Goal: Task Accomplishment & Management: Use online tool/utility

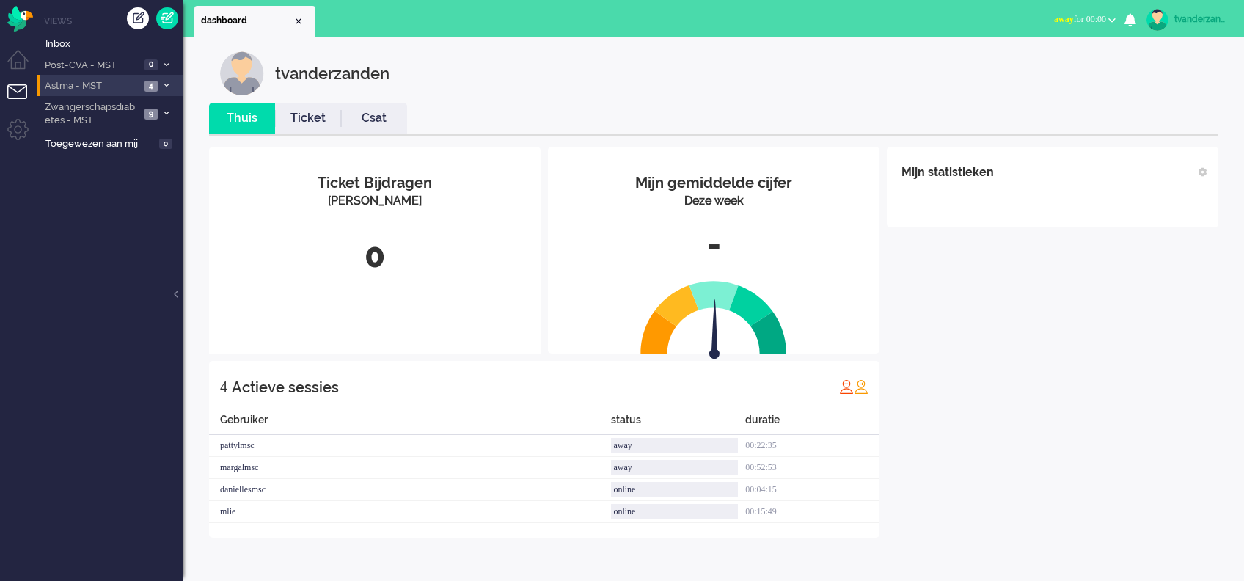
click at [143, 88] on li "Astma - MST 4" at bounding box center [110, 85] width 147 height 21
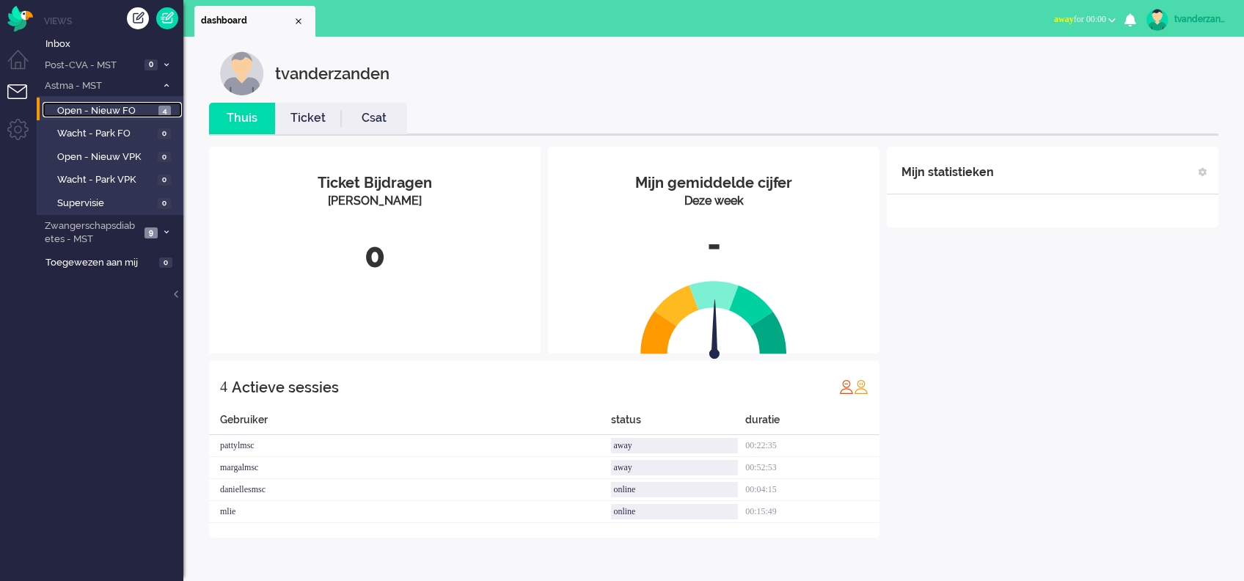
click at [142, 115] on span "Open - Nieuw FO" at bounding box center [106, 111] width 98 height 14
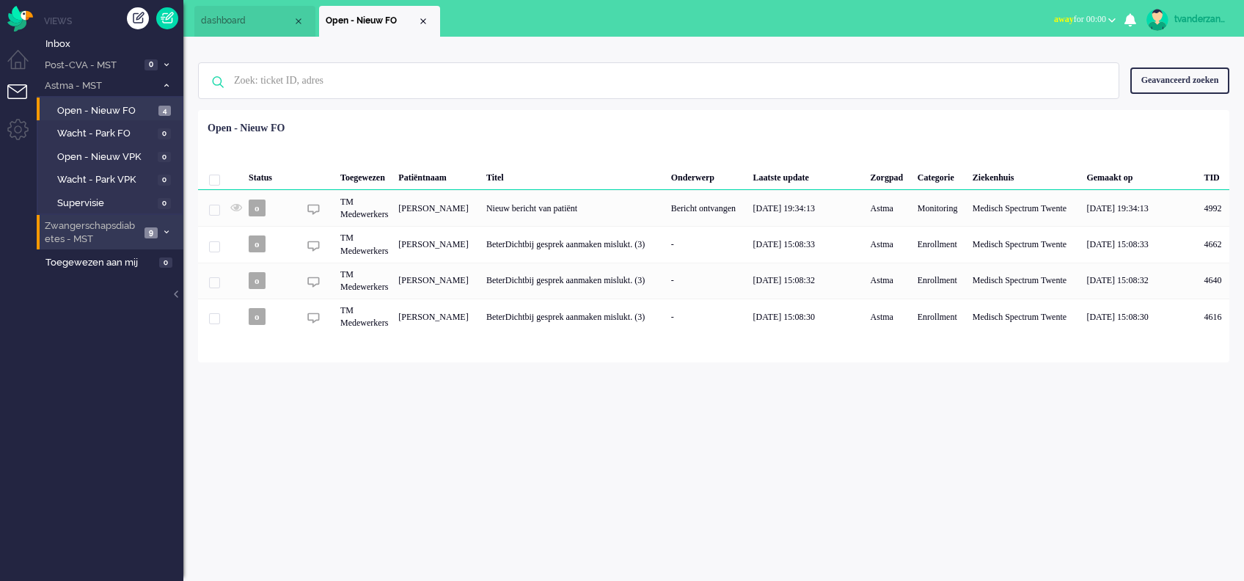
click at [123, 232] on span "Zwangerschapsdiabetes - MST" at bounding box center [92, 232] width 98 height 27
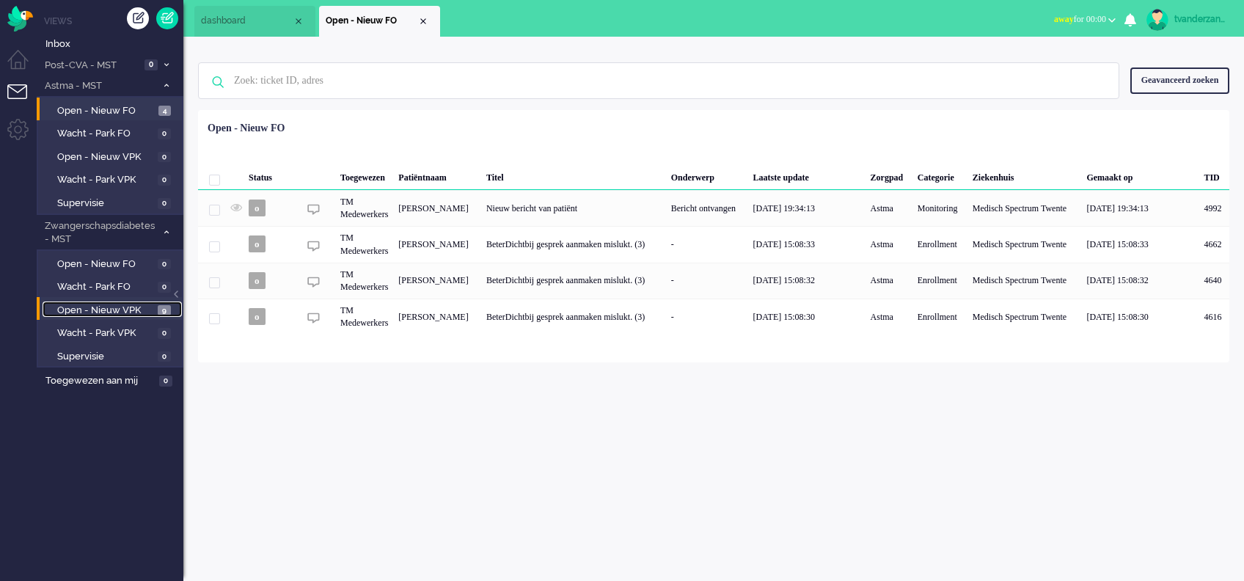
click at [131, 313] on span "Open - Nieuw VPK" at bounding box center [105, 311] width 97 height 14
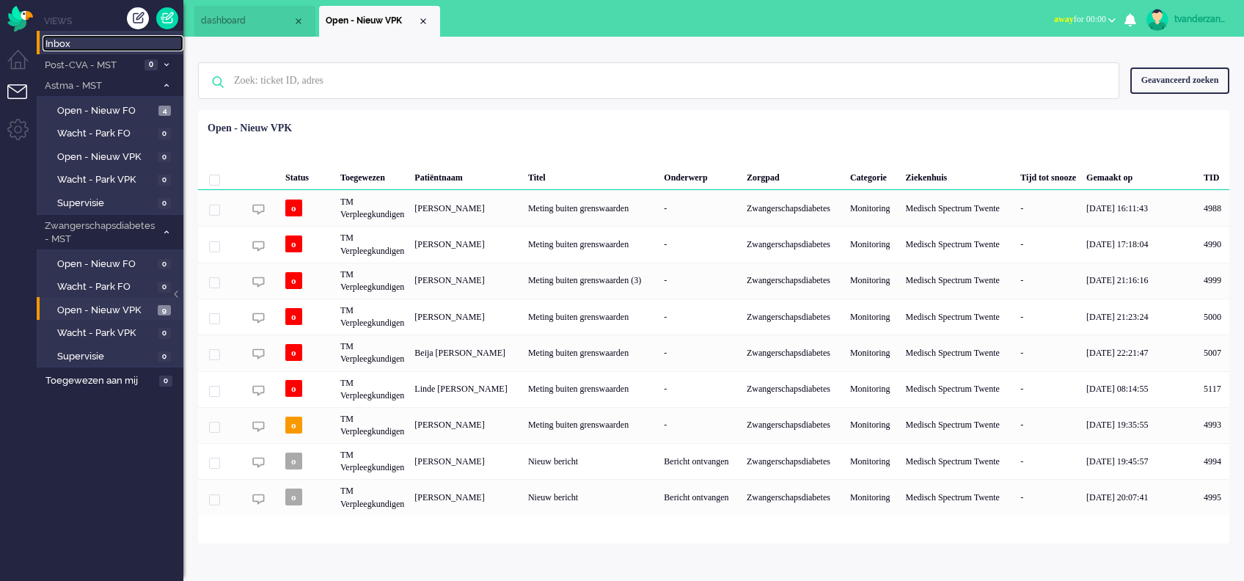
click at [81, 39] on span "Inbox" at bounding box center [114, 44] width 138 height 14
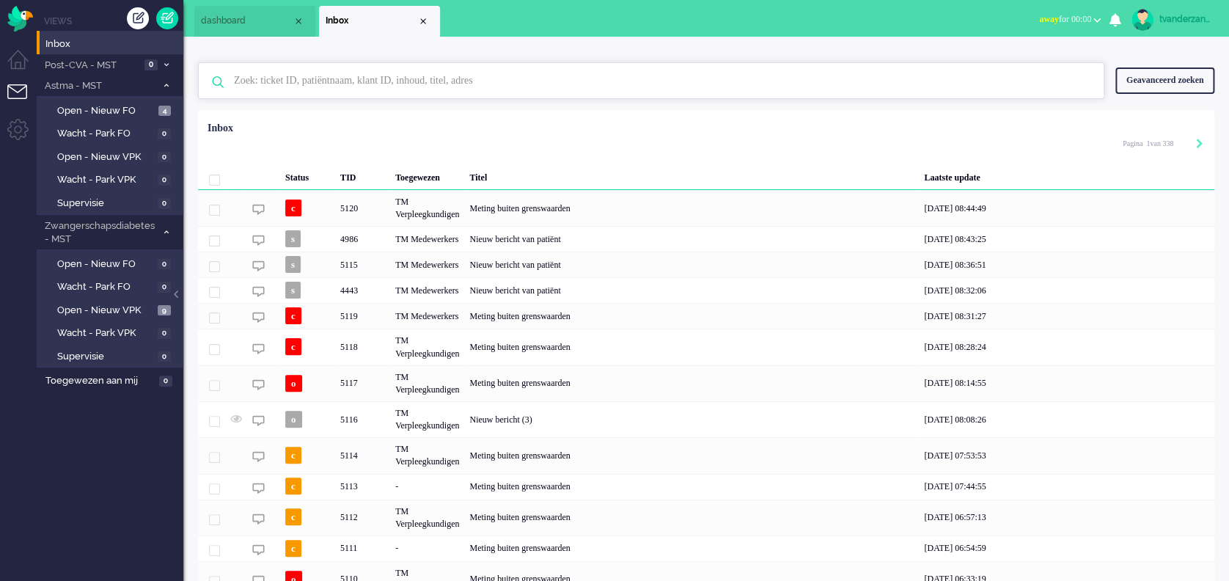
click at [390, 80] on input "text" at bounding box center [653, 80] width 861 height 35
paste input "cceb4165-6085-4907-a7bd-db48b7b55107"
type input "cceb4165-6085-4907-a7bd-db48b7b55107"
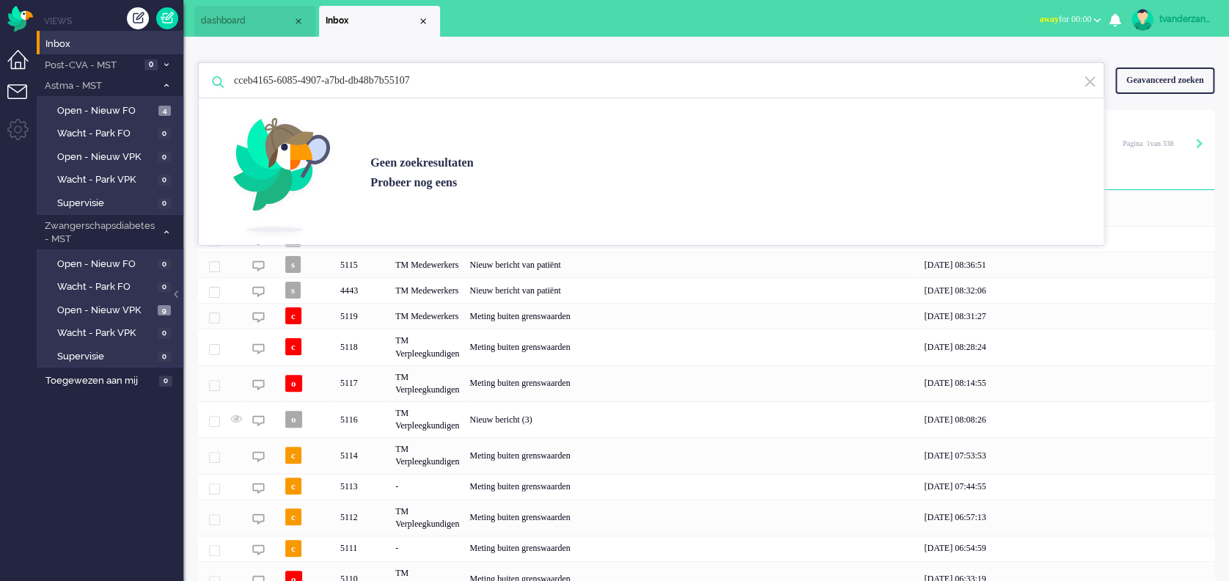
drag, startPoint x: 524, startPoint y: 88, endPoint x: 33, endPoint y: 52, distance: 491.9
click at [33, 52] on div "Thuis Dashboard [GEOGRAPHIC_DATA] Volgen [GEOGRAPHIC_DATA] release_2.1.2 Views …" at bounding box center [614, 290] width 1229 height 581
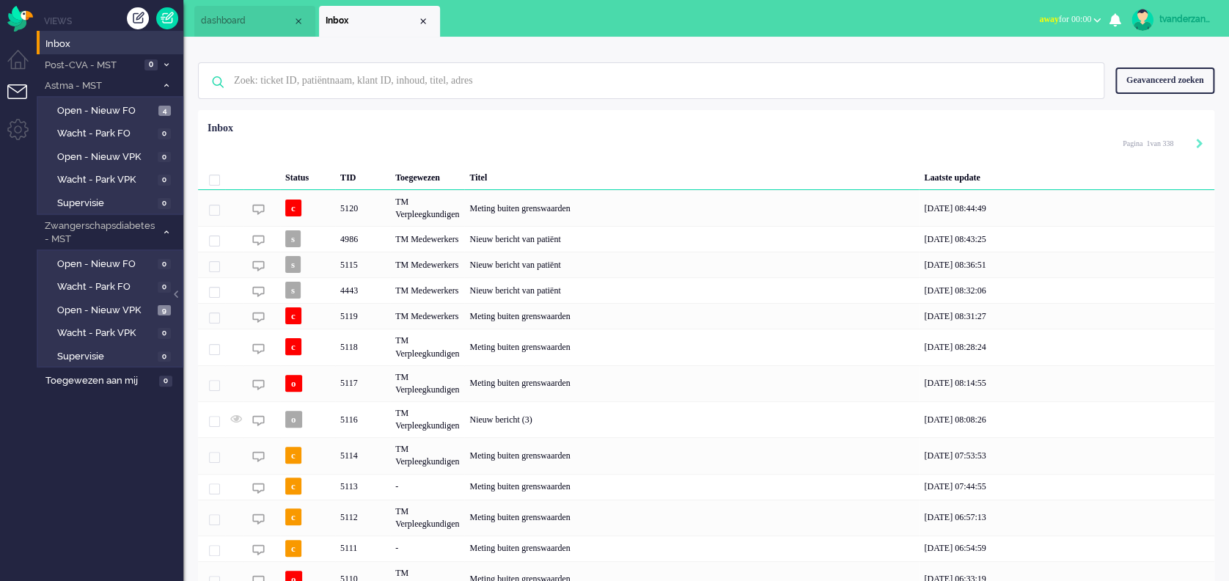
click at [1165, 73] on div "Geavanceerd zoeken" at bounding box center [1164, 80] width 99 height 26
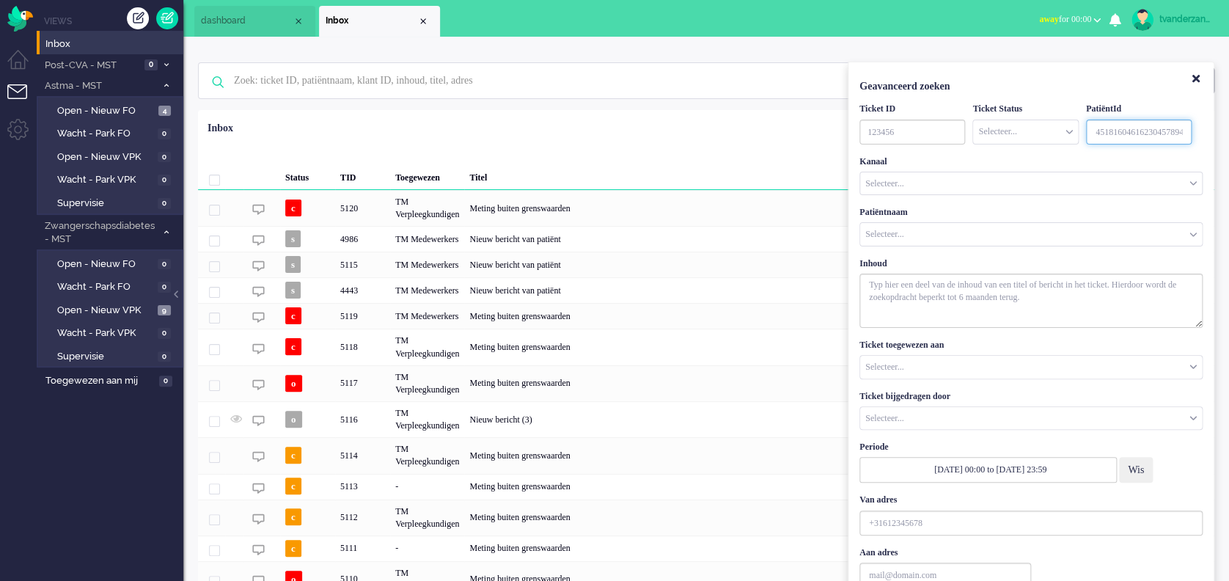
click at [1109, 134] on input "Customer ID" at bounding box center [1139, 132] width 106 height 25
paste input "cceb4165-6085-4907-a7bd-db48b7b55107"
type input "c"
click at [776, 141] on div "Geselecteerd 0 Set Status: open pending holding solved Verwijder Selecteer... U…" at bounding box center [706, 146] width 1016 height 29
click at [1192, 76] on icon "Close" at bounding box center [1195, 78] width 7 height 11
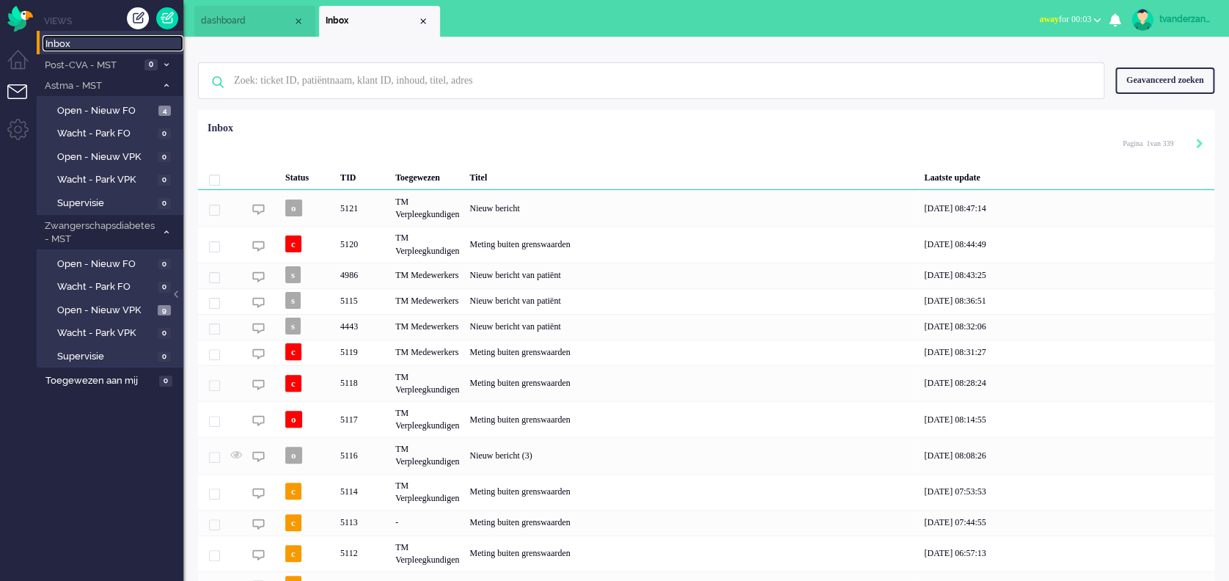
click at [81, 41] on span "Inbox" at bounding box center [114, 44] width 138 height 14
click at [426, 84] on input "text" at bounding box center [653, 80] width 861 height 35
paste input "[PERSON_NAME]"
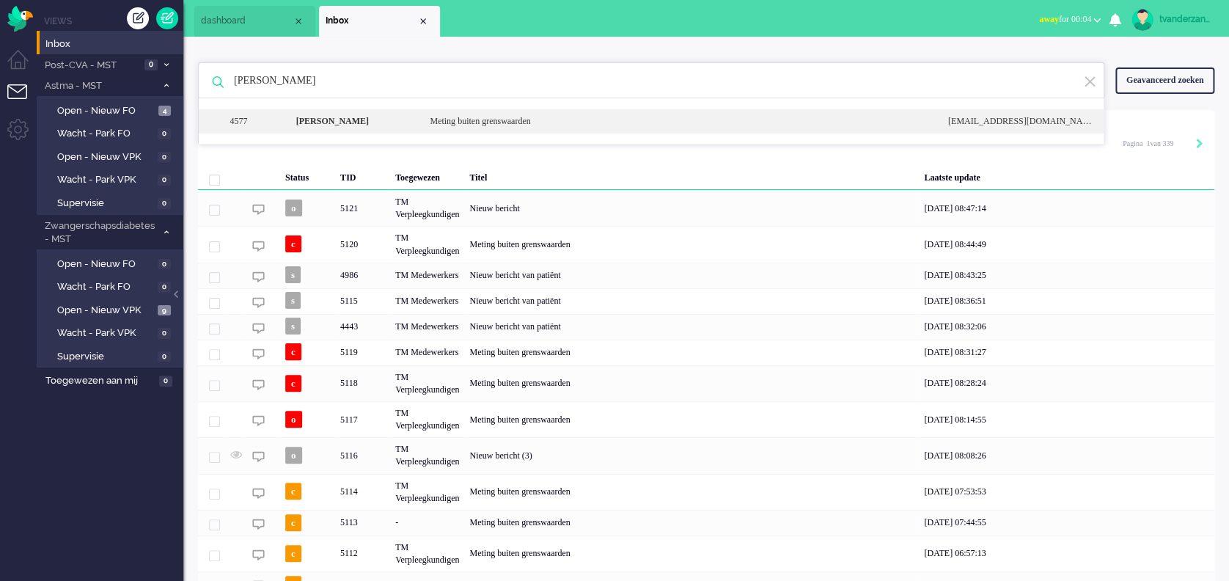
click at [435, 120] on div "Meting buiten grenswaarden" at bounding box center [678, 121] width 518 height 12
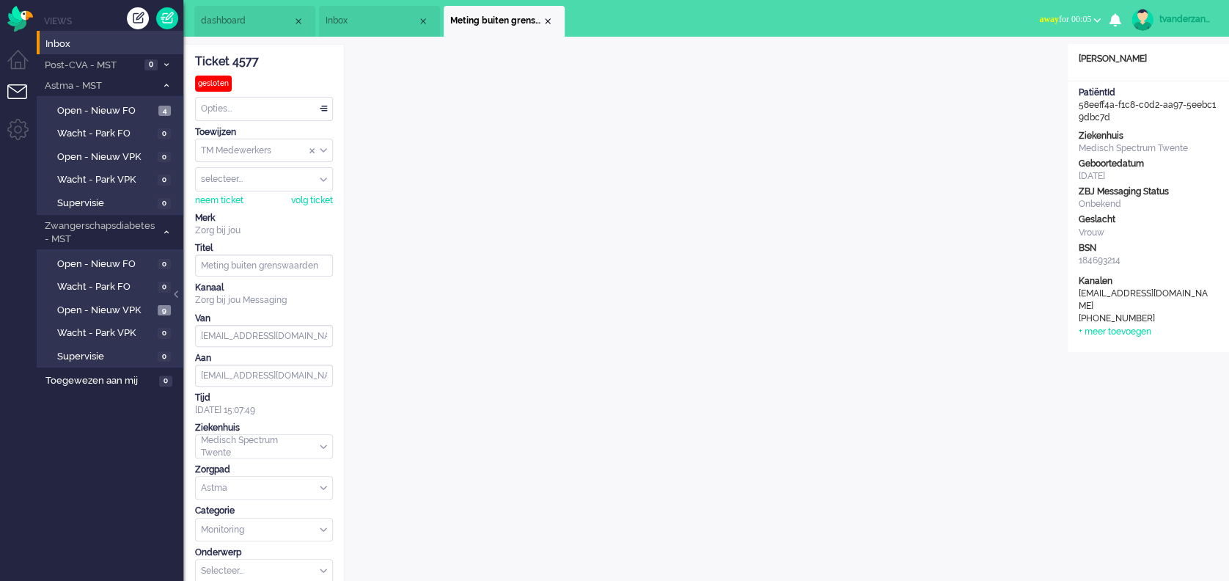
click at [374, 18] on span "Inbox" at bounding box center [372, 21] width 92 height 12
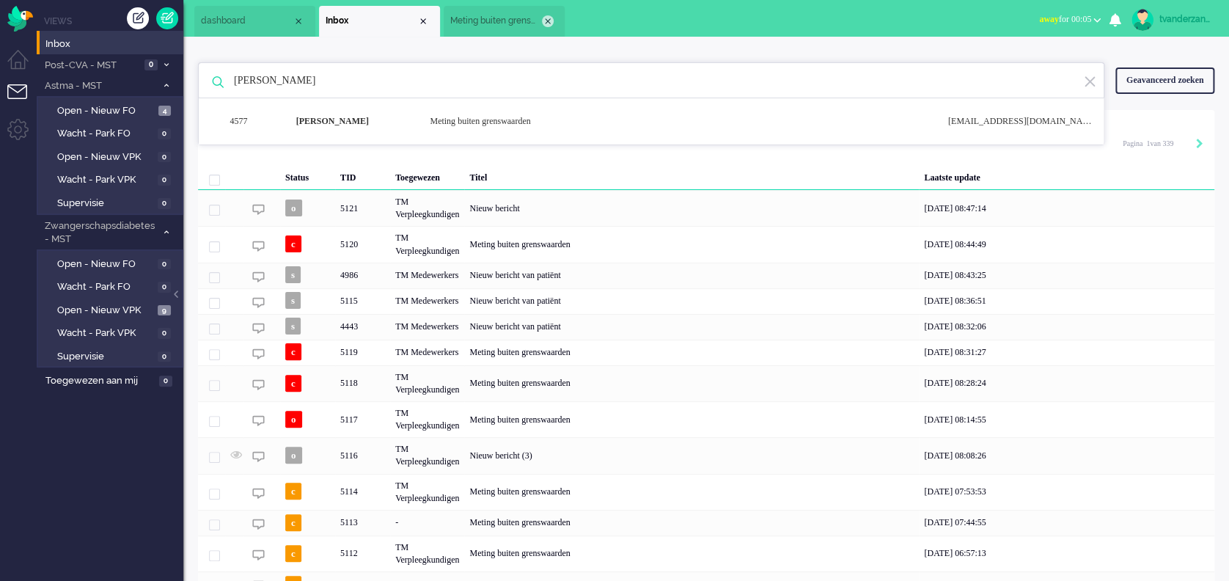
click at [548, 21] on div "Close tab" at bounding box center [548, 21] width 12 height 12
drag, startPoint x: 406, startPoint y: 82, endPoint x: 87, endPoint y: 57, distance: 319.9
click at [87, 57] on div "Thuis Dashboard [GEOGRAPHIC_DATA] Volgen [GEOGRAPHIC_DATA] release_2.1.2 Views …" at bounding box center [614, 290] width 1229 height 581
paste input "[PERSON_NAME]"
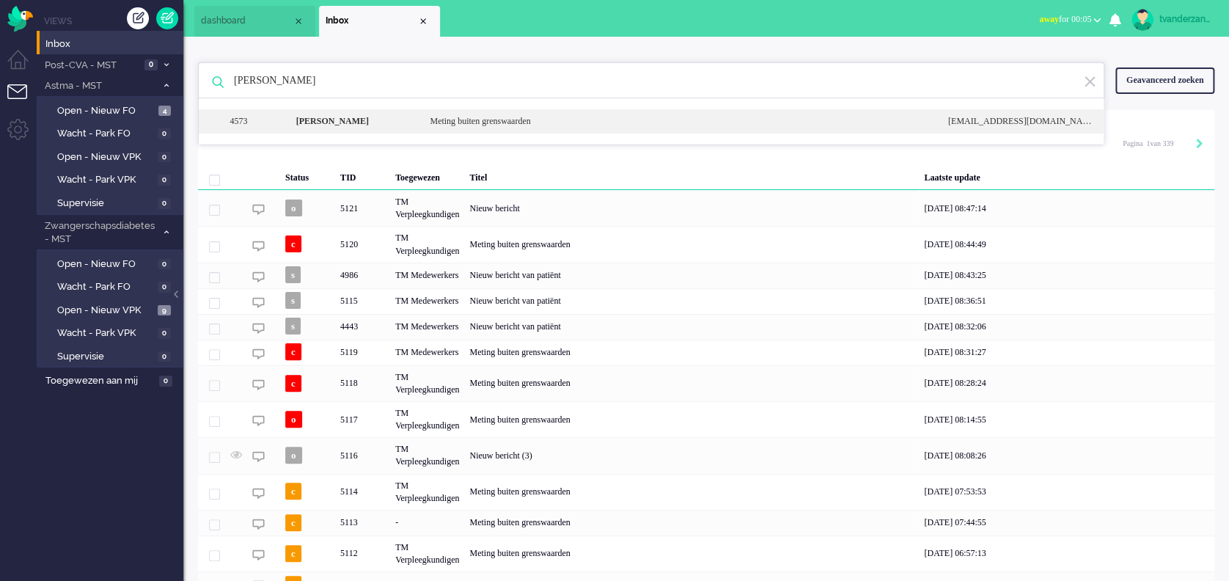
click at [384, 130] on div "4573 Zerawan Barwari Meting buiten grenswaarden [EMAIL_ADDRESS][DOMAIN_NAME]" at bounding box center [651, 121] width 905 height 24
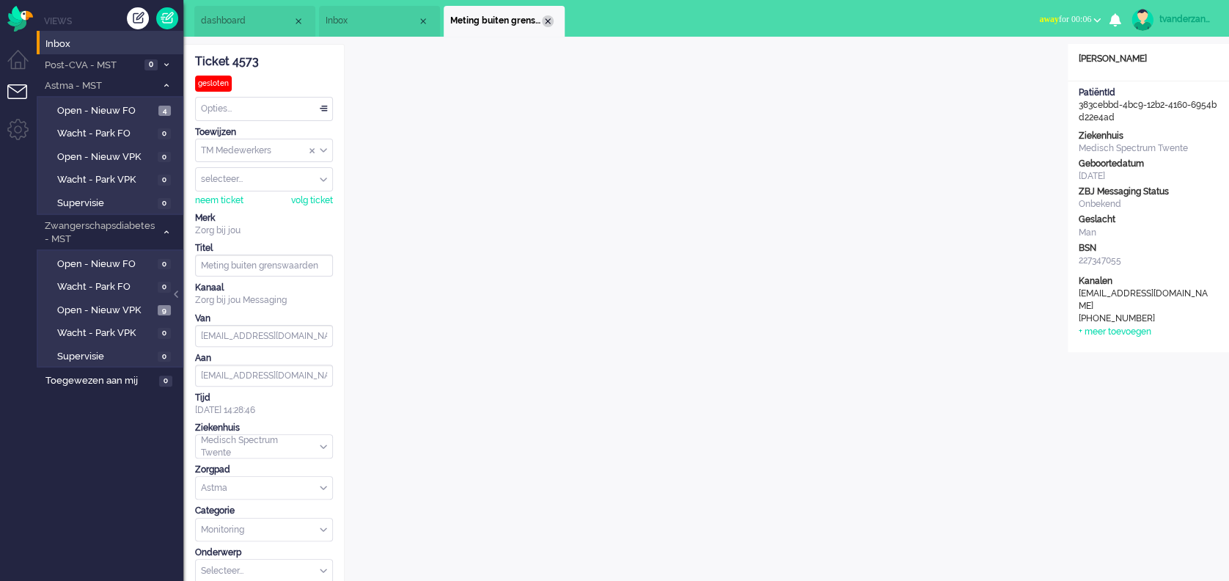
click at [549, 23] on div "Close tab" at bounding box center [548, 21] width 12 height 12
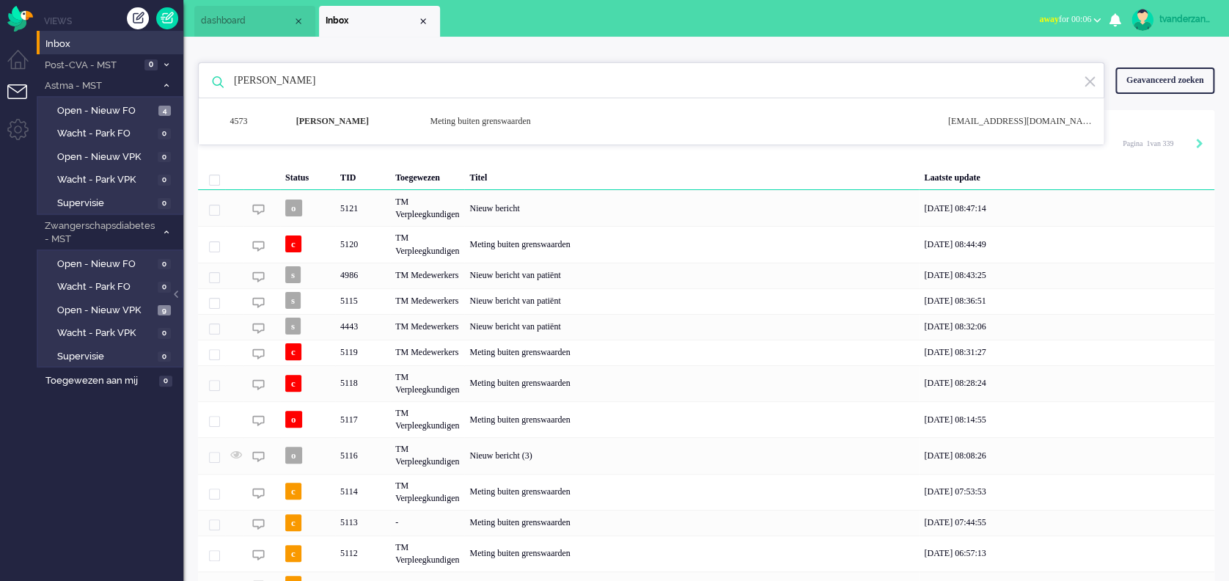
click at [516, 81] on input "[PERSON_NAME]" at bounding box center [653, 80] width 861 height 35
drag, startPoint x: 487, startPoint y: 81, endPoint x: 154, endPoint y: 60, distance: 333.6
click at [154, 60] on div "Thuis Dashboard [GEOGRAPHIC_DATA] Volgen [GEOGRAPHIC_DATA] release_2.1.2 Views …" at bounding box center [614, 290] width 1229 height 581
paste input "[PERSON_NAME]"
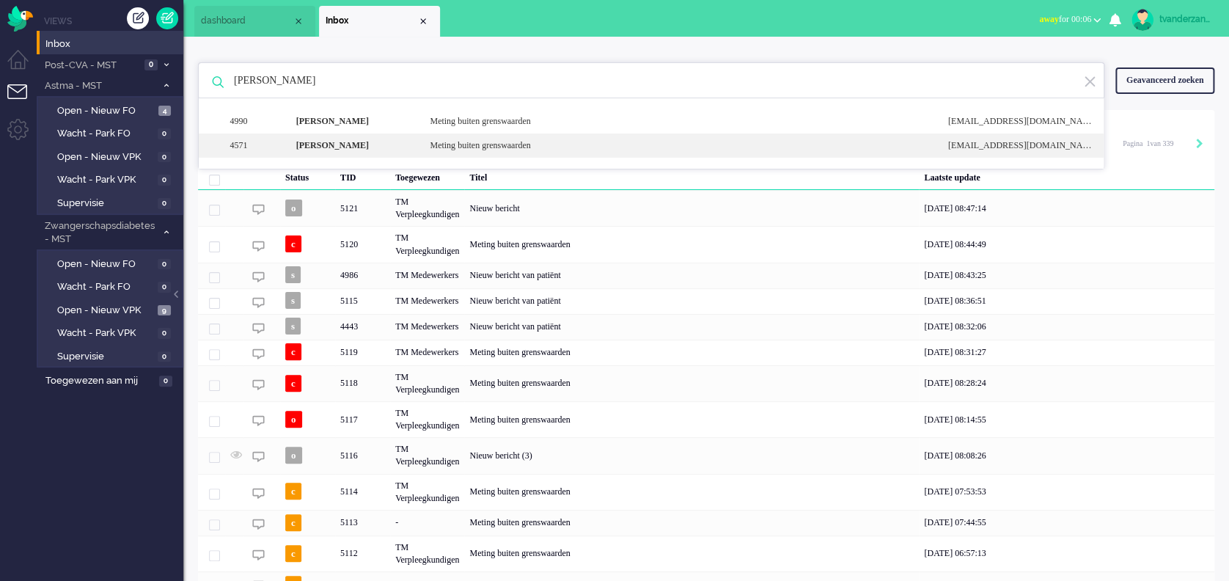
click at [481, 142] on div "Meting buiten grenswaarden" at bounding box center [678, 145] width 518 height 12
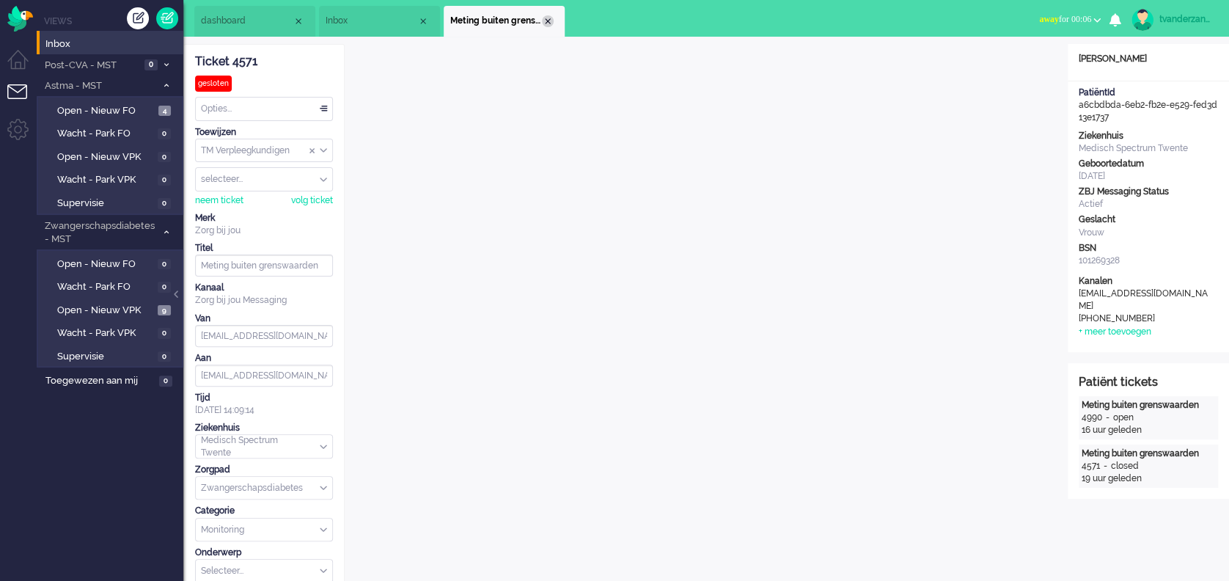
click at [551, 16] on li "Meting buiten grenswaarden" at bounding box center [504, 21] width 121 height 31
click at [544, 23] on div "Close tab" at bounding box center [548, 21] width 12 height 12
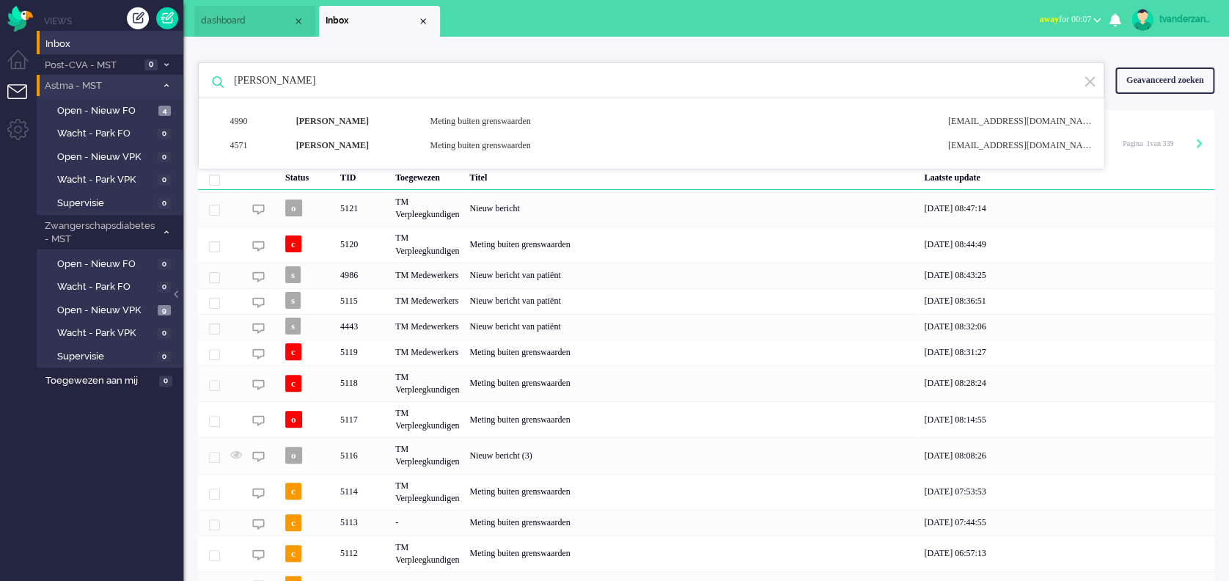
drag, startPoint x: 479, startPoint y: 85, endPoint x: 109, endPoint y: 81, distance: 370.3
click at [109, 81] on div "Thuis Dashboard [GEOGRAPHIC_DATA] Volgen [GEOGRAPHIC_DATA] release_2.1.2 Views …" at bounding box center [614, 290] width 1229 height 581
paste input "[PERSON_NAME]"
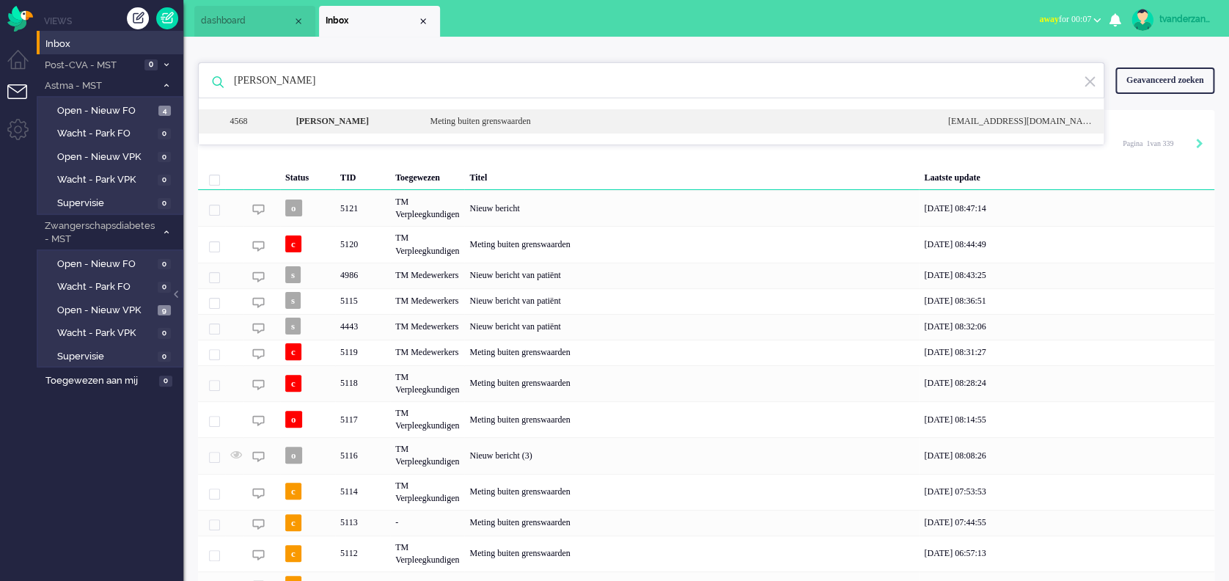
click at [469, 113] on div "4568 [PERSON_NAME] Meting buiten grenswaarden [EMAIL_ADDRESS][DOMAIN_NAME]" at bounding box center [651, 121] width 905 height 24
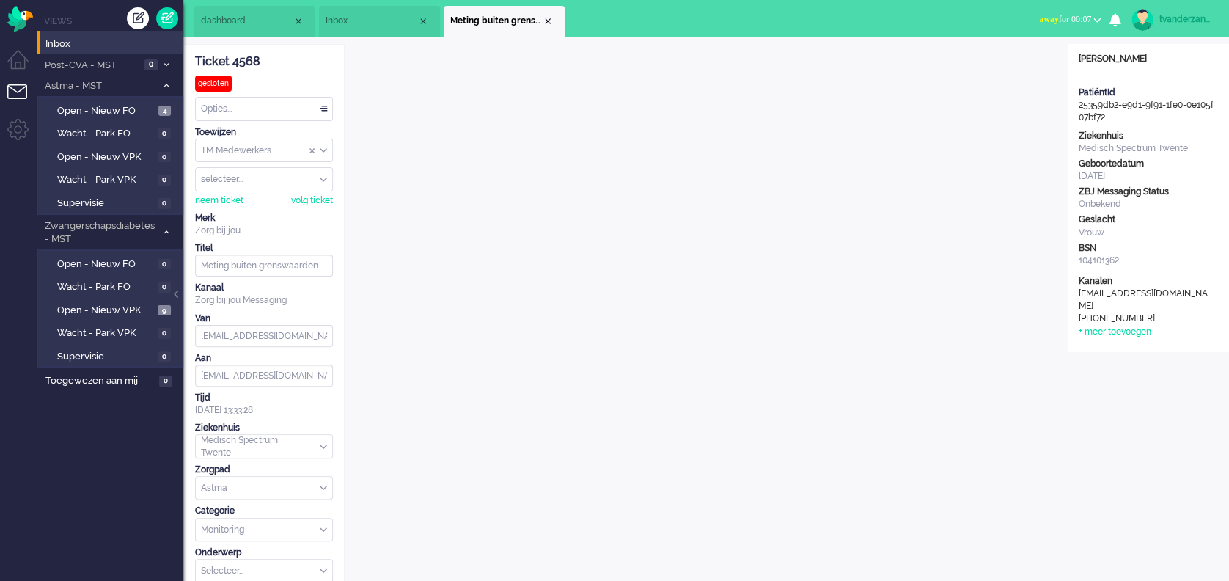
click at [545, 23] on div "Close tab" at bounding box center [548, 21] width 12 height 12
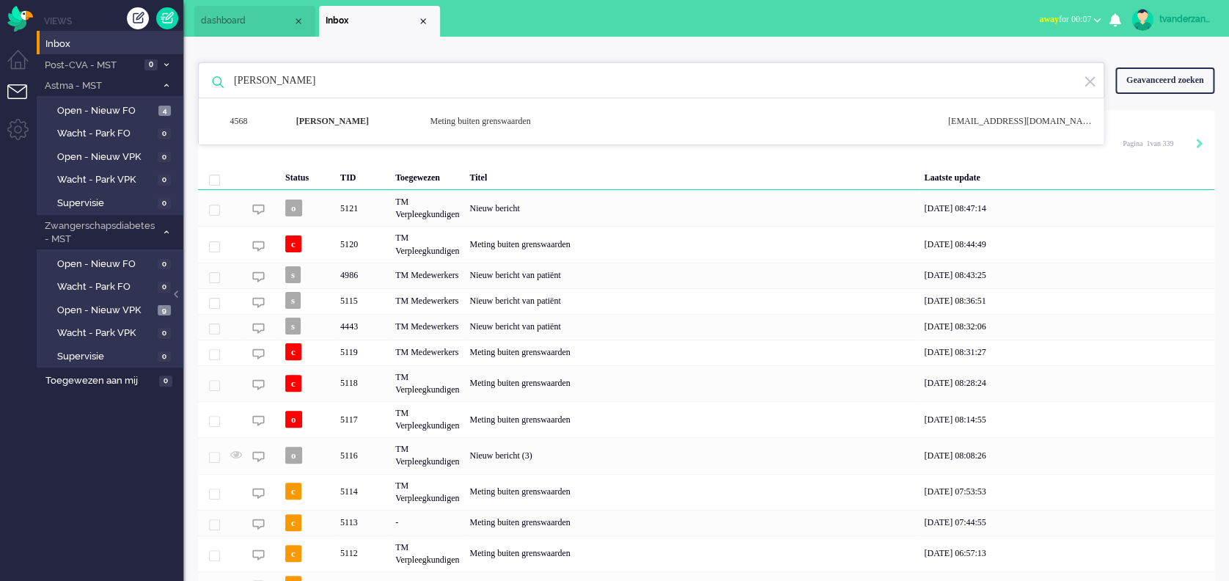
drag, startPoint x: 457, startPoint y: 88, endPoint x: 183, endPoint y: 82, distance: 273.6
click at [183, 82] on div "[PERSON_NAME] 4568 [PERSON_NAME] Meting buiten grenswaarden [EMAIL_ADDRESS][DOM…" at bounding box center [706, 373] width 1046 height 672
paste input "[PERSON_NAME]"
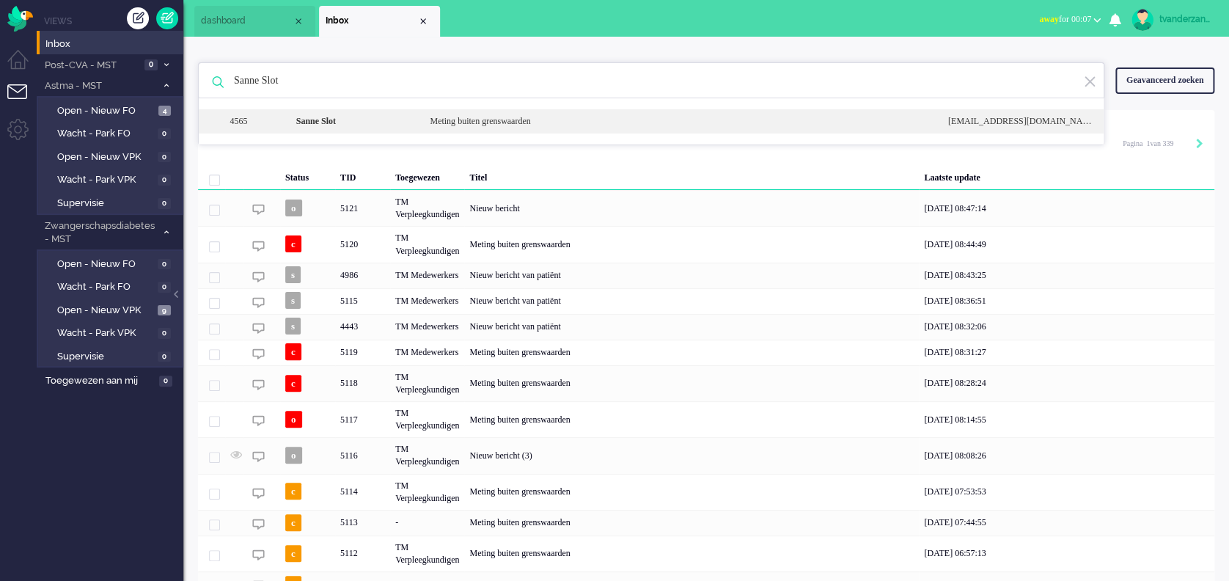
click at [359, 129] on div "[GEOGRAPHIC_DATA] buiten grenswaarden [EMAIL_ADDRESS][DOMAIN_NAME]" at bounding box center [651, 121] width 905 height 24
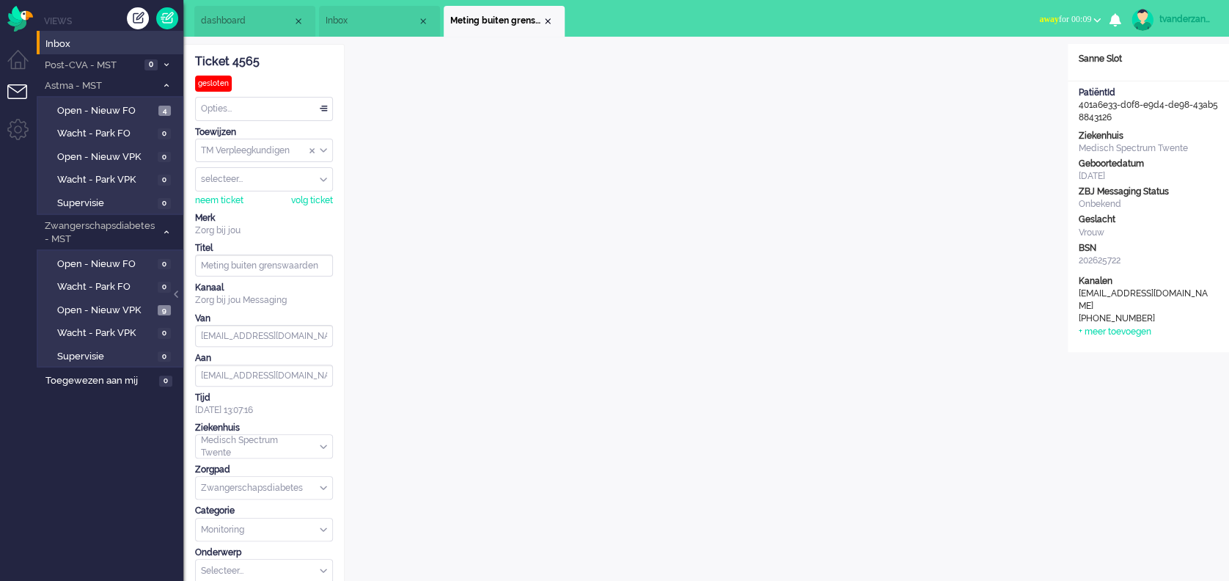
click at [552, 25] on li "Meting buiten grenswaarden" at bounding box center [504, 21] width 121 height 31
click at [542, 23] on span "Meting buiten grenswaarden" at bounding box center [496, 21] width 92 height 12
click at [548, 25] on div "Close tab" at bounding box center [548, 21] width 12 height 12
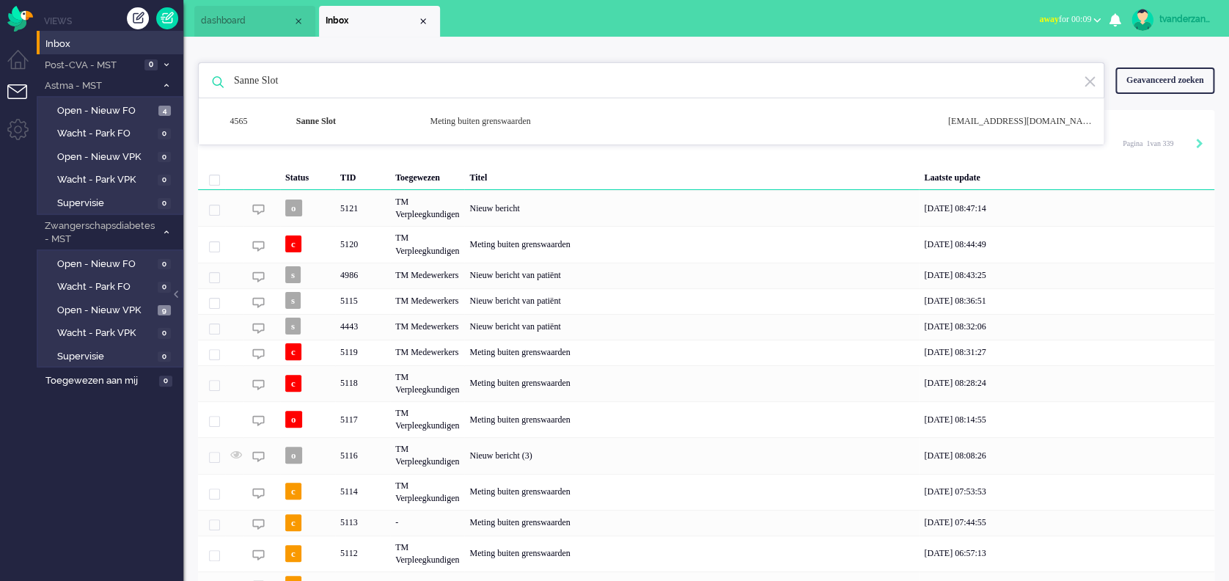
drag, startPoint x: 433, startPoint y: 88, endPoint x: 221, endPoint y: 87, distance: 211.9
click at [221, 87] on div "[GEOGRAPHIC_DATA] 4565 [GEOGRAPHIC_DATA] buiten grenswaarden [EMAIL_ADDRESS][DO…" at bounding box center [651, 80] width 906 height 37
paste input "[PERSON_NAME]"
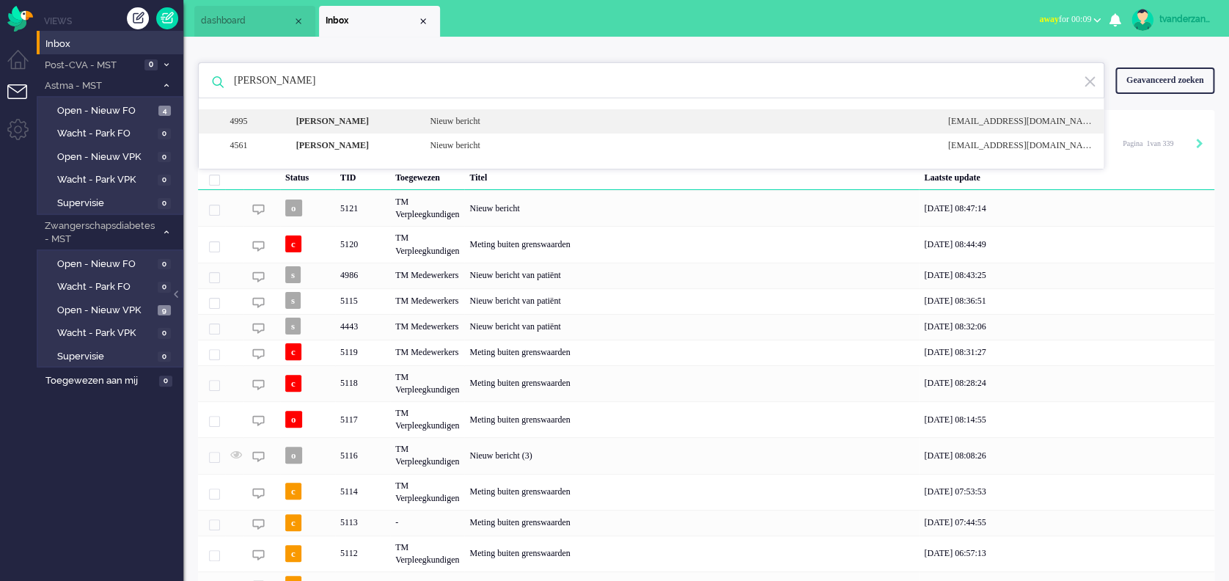
type input "[PERSON_NAME]"
click at [514, 122] on div "Nieuw bericht" at bounding box center [678, 121] width 518 height 12
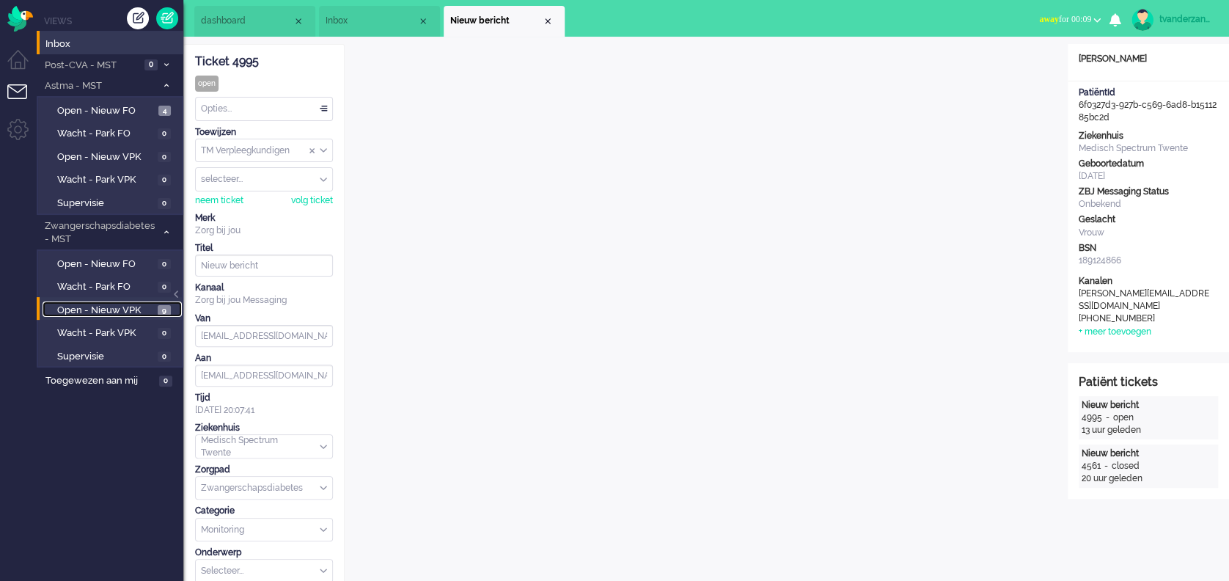
click at [98, 311] on span "Open - Nieuw VPK" at bounding box center [105, 311] width 97 height 14
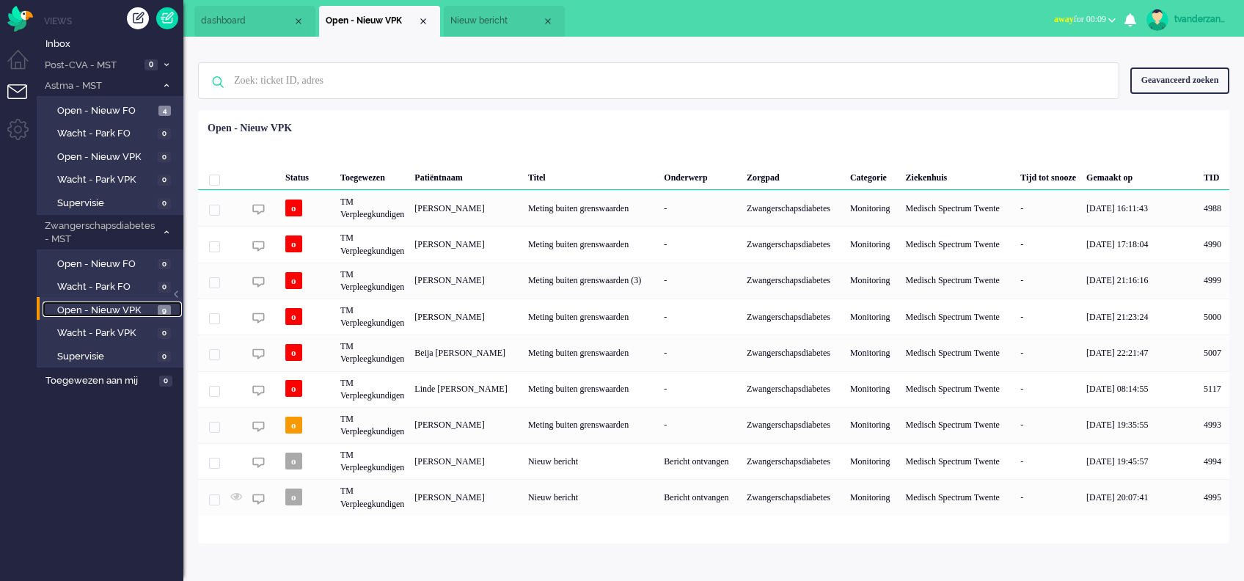
click at [492, 20] on span "Nieuw bericht" at bounding box center [496, 21] width 92 height 12
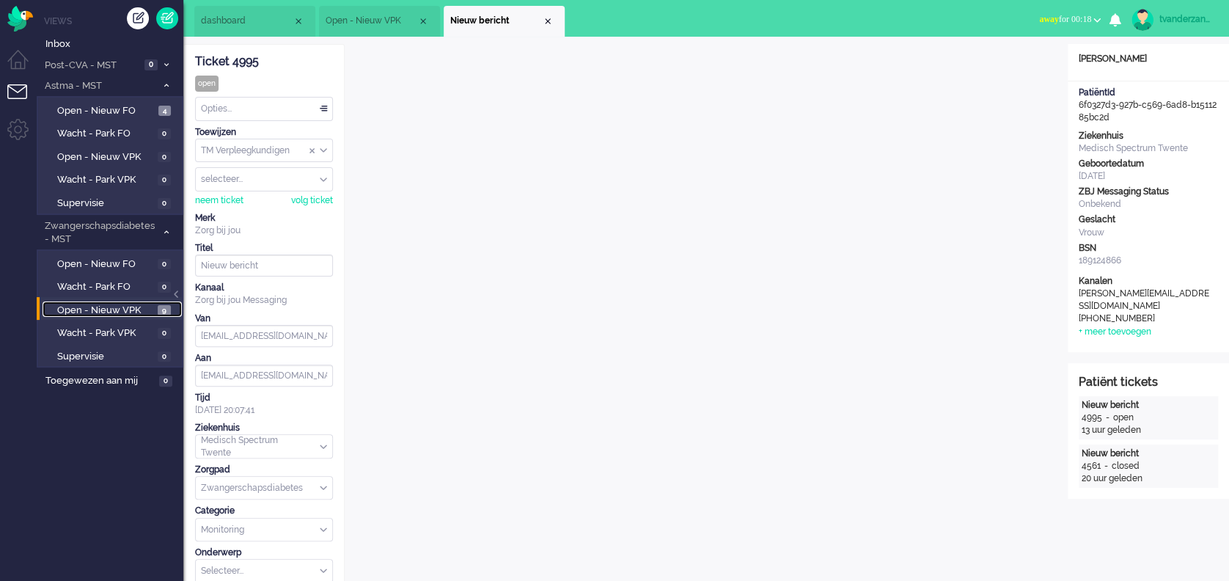
click at [546, 23] on div "Close tab" at bounding box center [548, 21] width 12 height 12
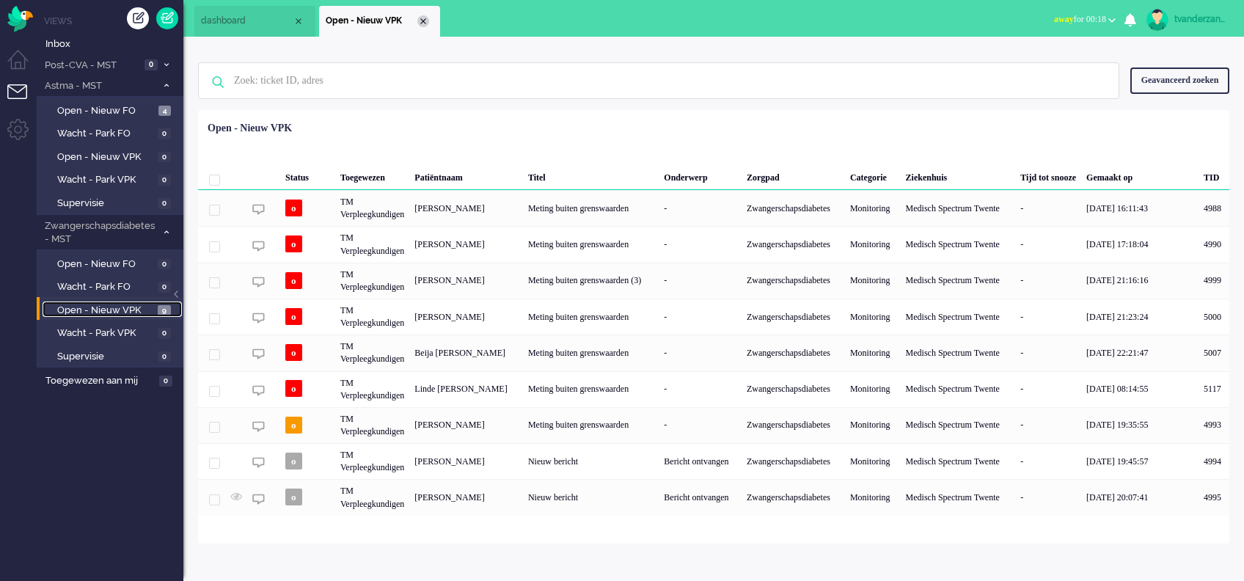
click at [424, 18] on div "Close tab" at bounding box center [423, 21] width 12 height 12
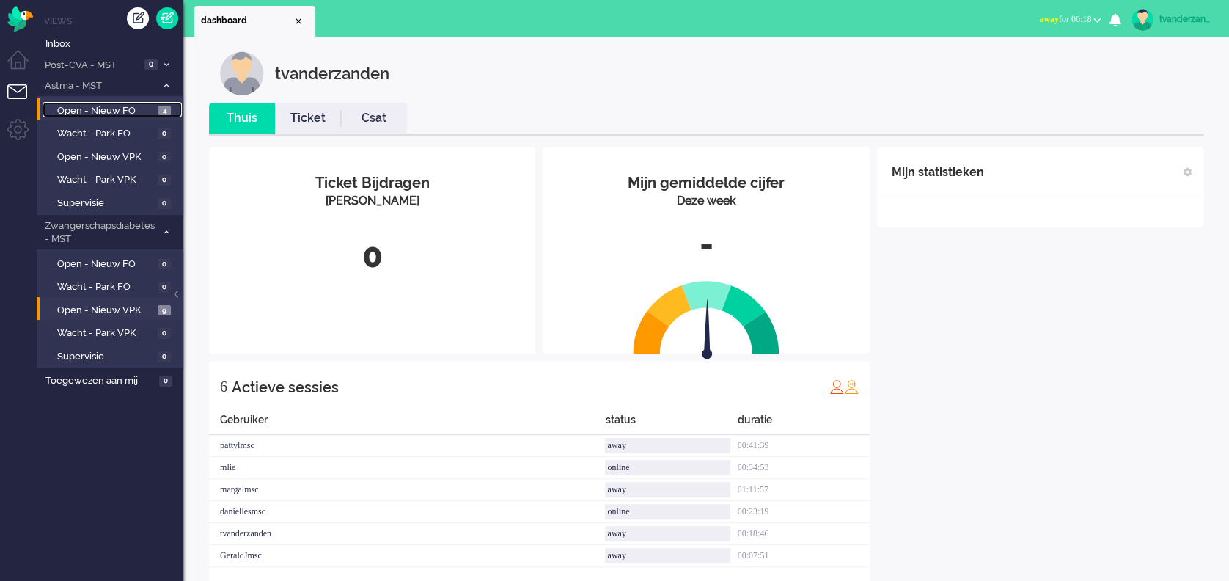
click at [135, 114] on span "Open - Nieuw FO" at bounding box center [106, 111] width 98 height 14
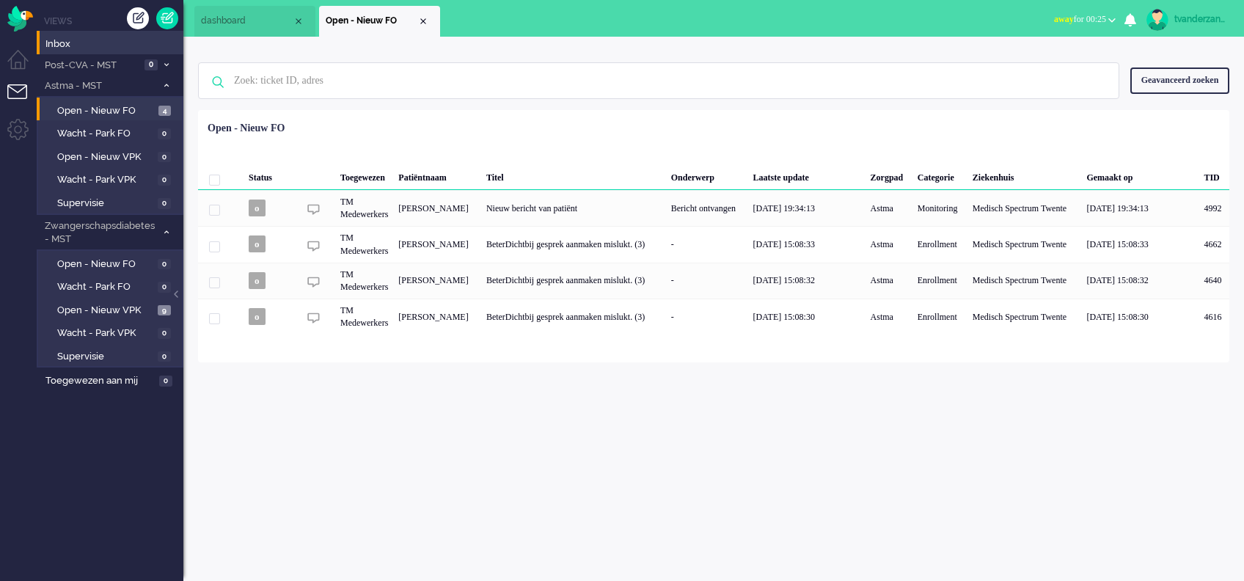
click at [94, 51] on li "Inbox" at bounding box center [110, 42] width 147 height 23
click at [142, 82] on span "Astma - MST" at bounding box center [100, 86] width 114 height 14
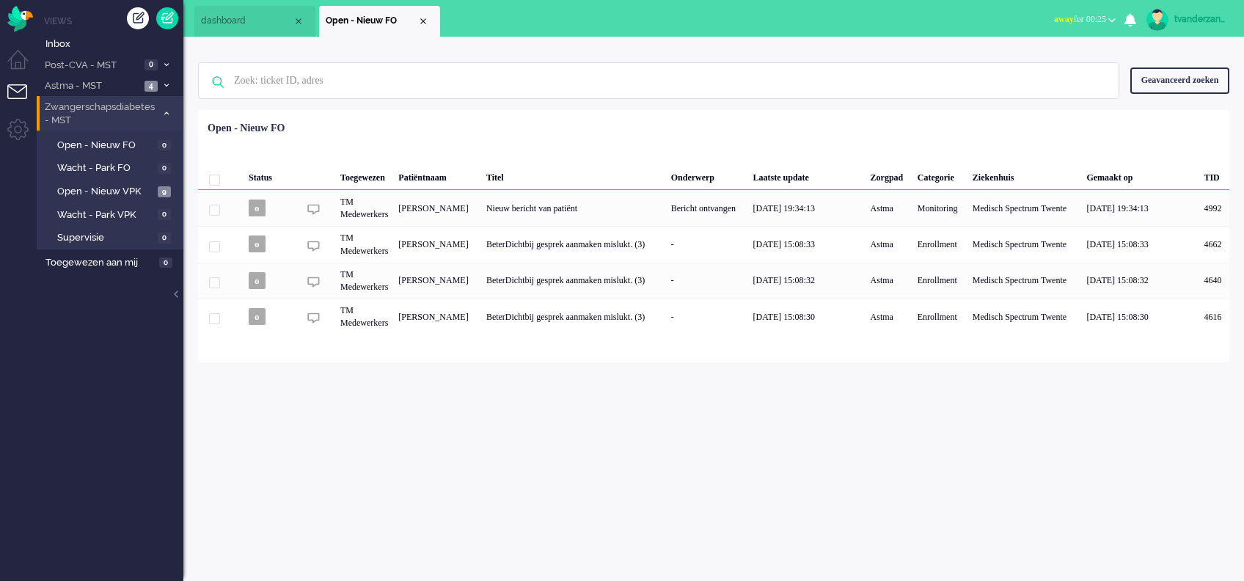
click at [139, 111] on span "Zwangerschapsdiabetes - MST" at bounding box center [100, 113] width 114 height 27
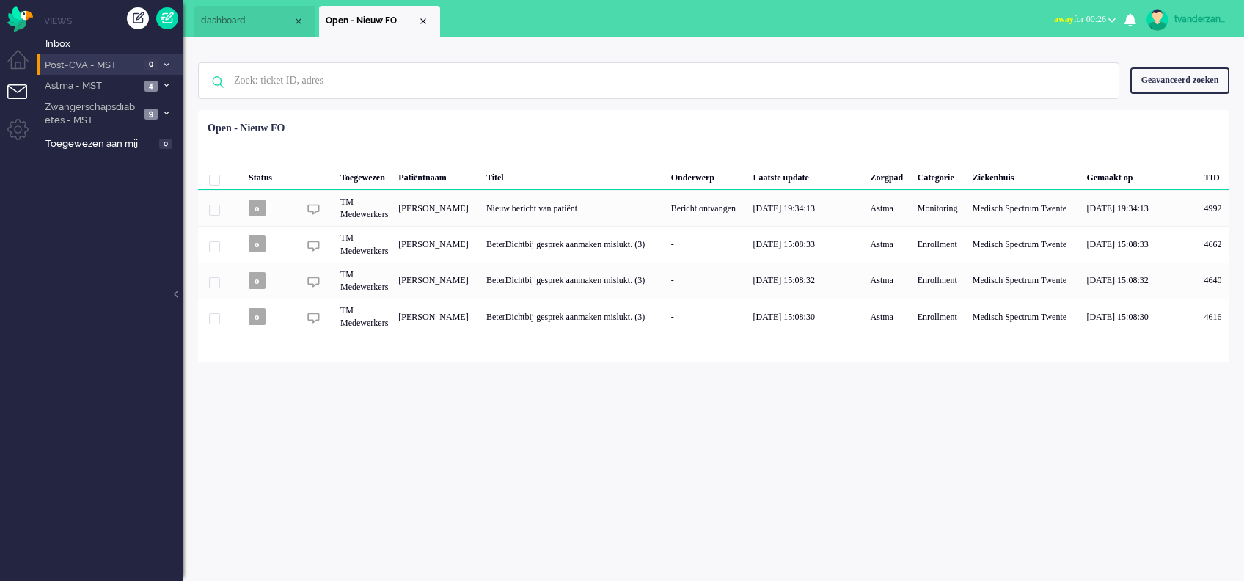
click at [98, 56] on li "Post-CVA - MST 0" at bounding box center [110, 64] width 147 height 21
